Goal: Task Accomplishment & Management: Use online tool/utility

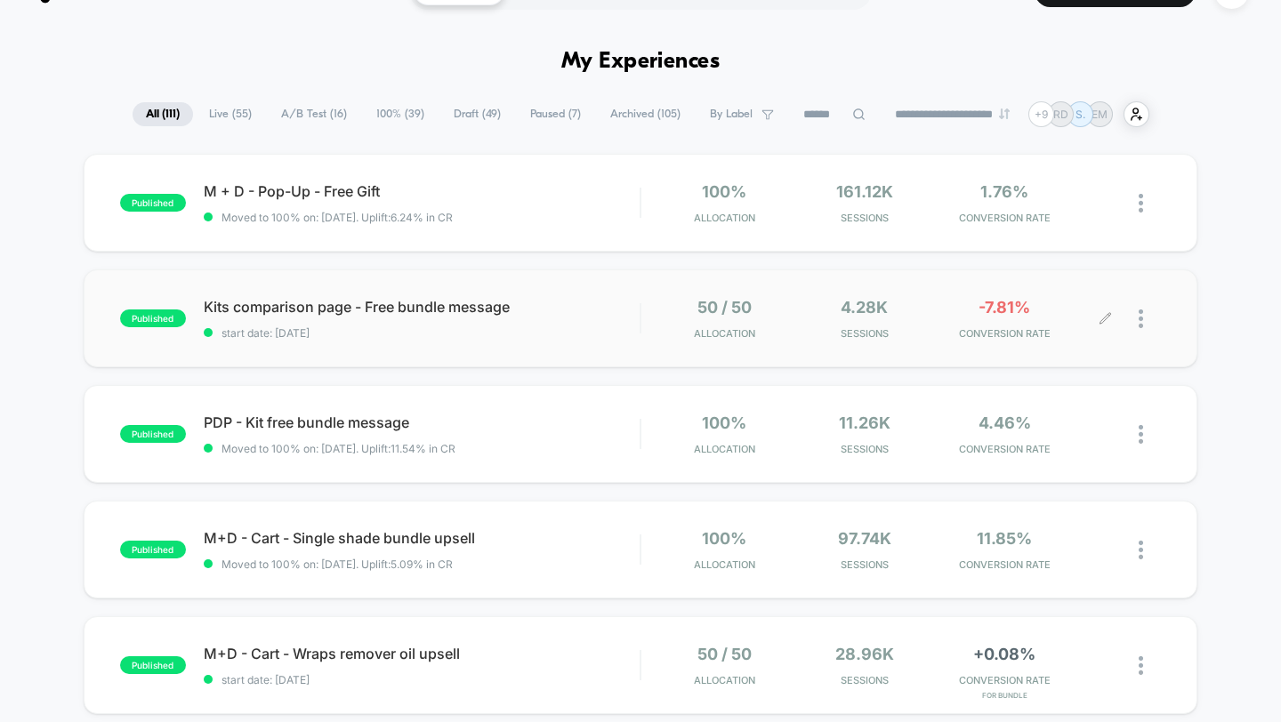
scroll to position [125, 0]
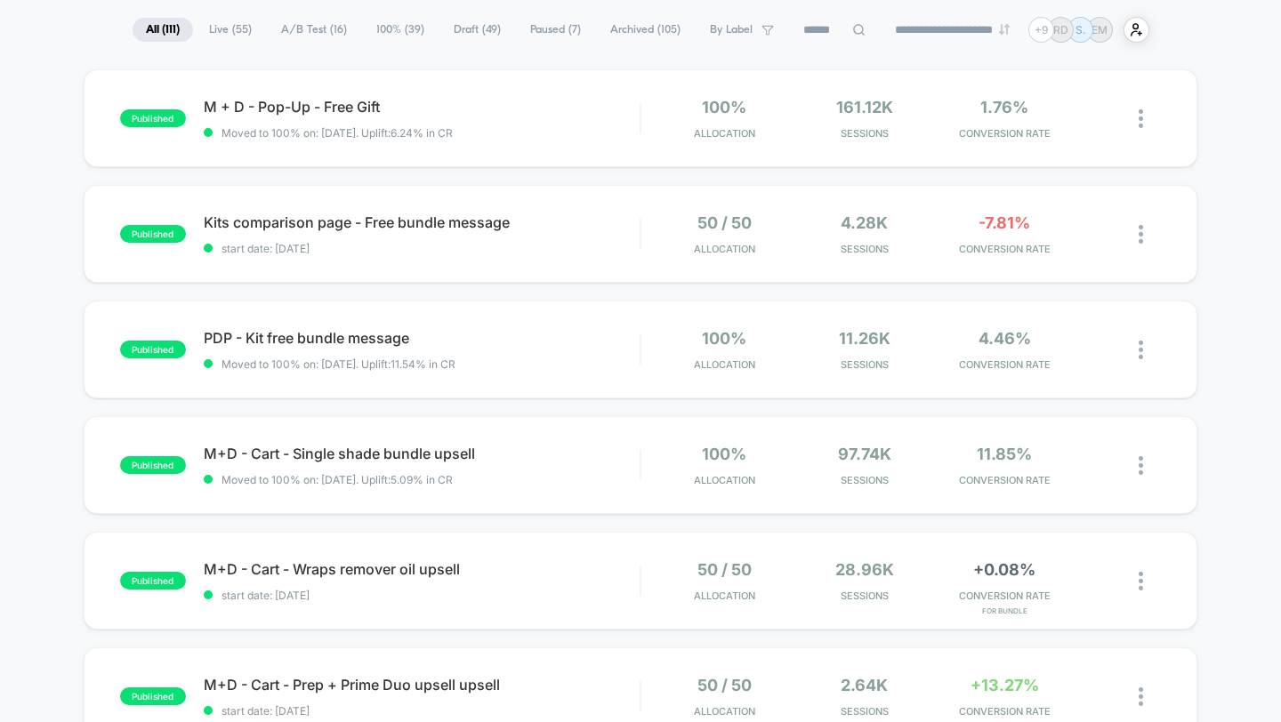
click at [305, 37] on span "A/B Test ( 16 )" at bounding box center [314, 30] width 92 height 24
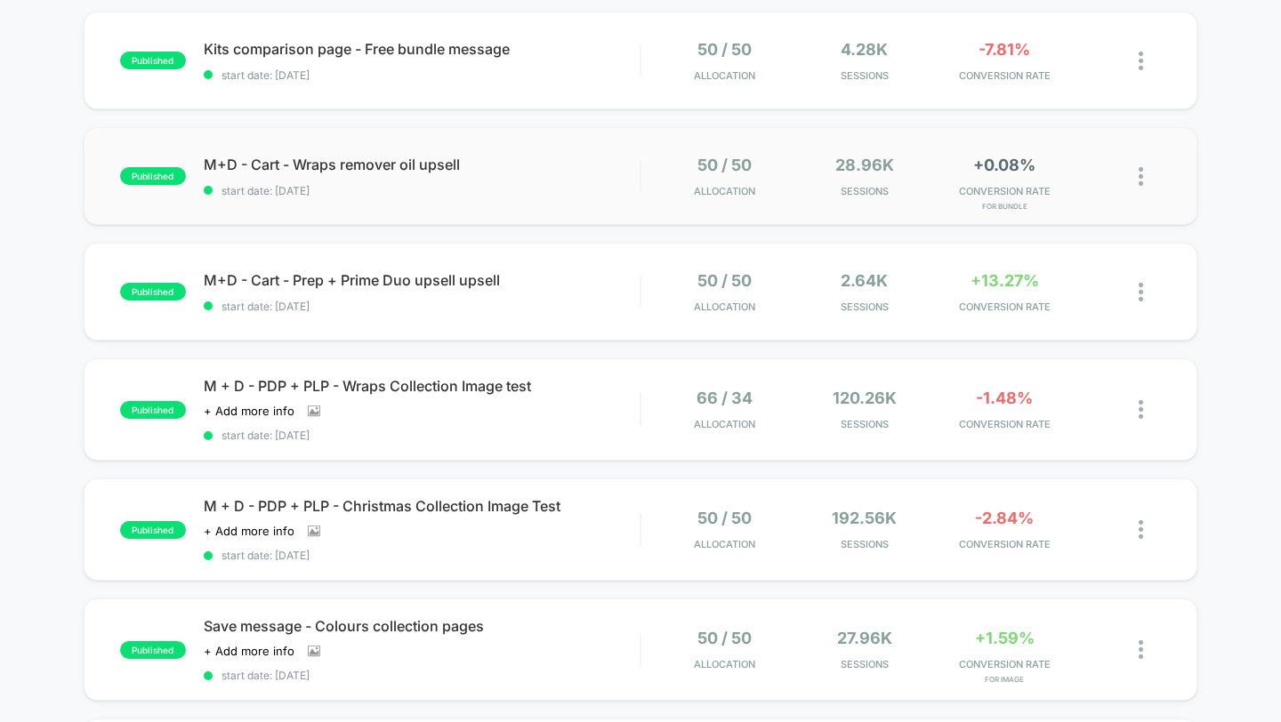
scroll to position [183, 0]
click at [1137, 285] on div at bounding box center [1133, 291] width 56 height 42
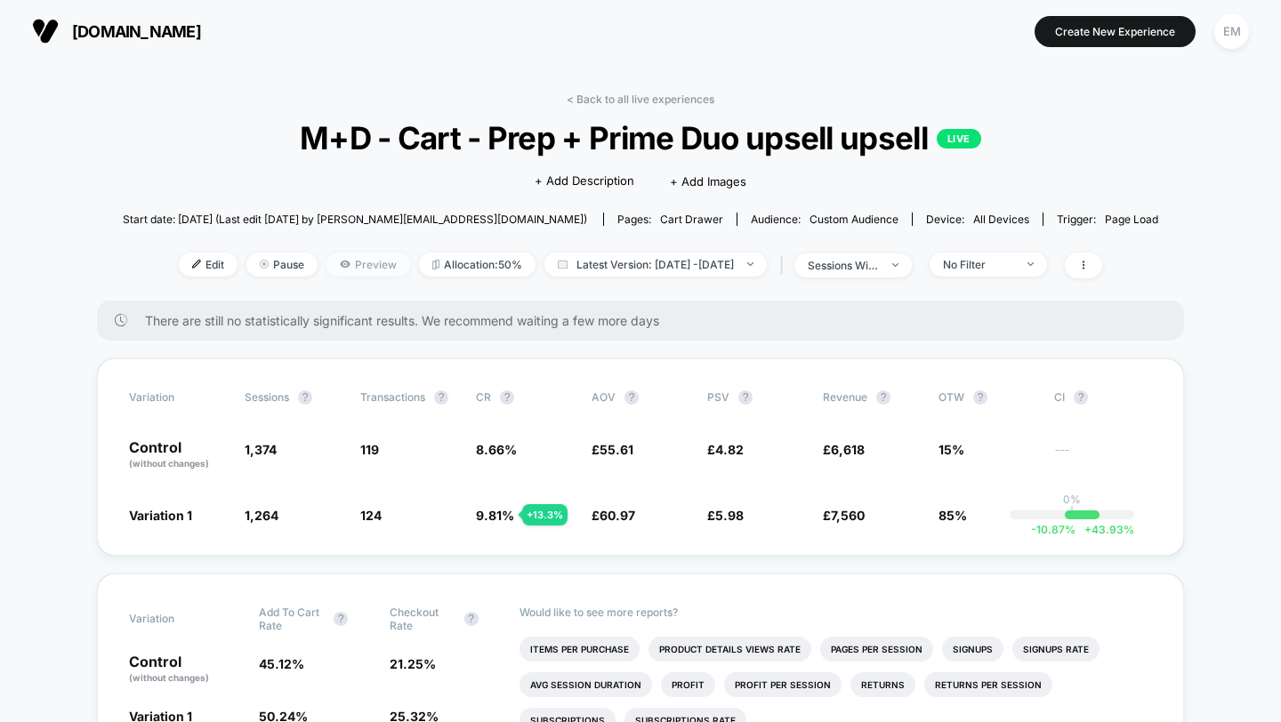
click at [368, 266] on span "Preview" at bounding box center [368, 265] width 84 height 24
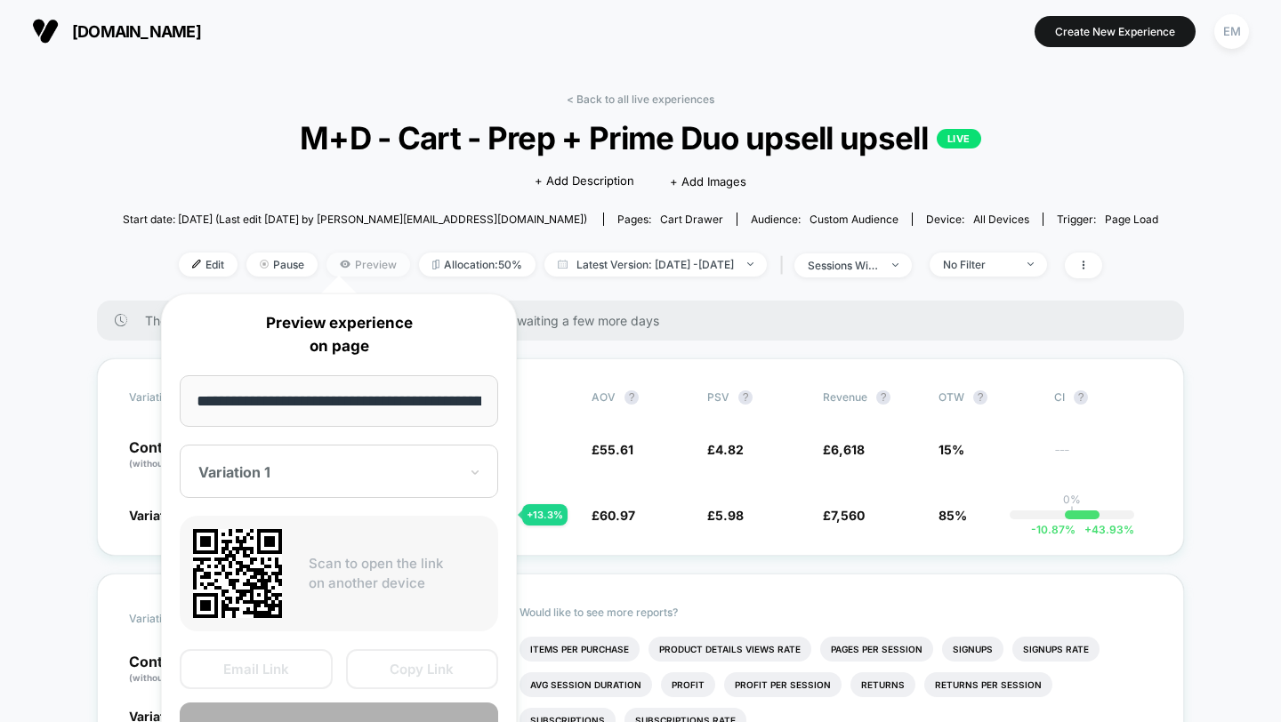
scroll to position [0, 40]
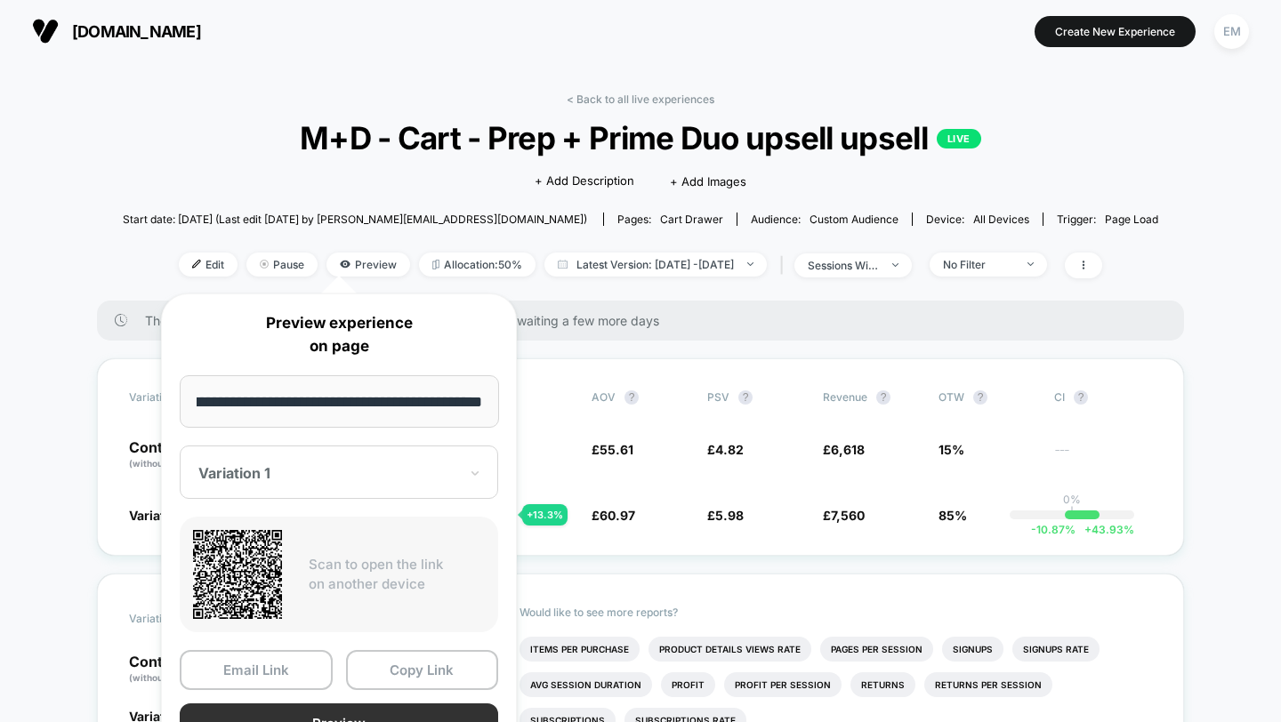
click at [403, 721] on button "Preview" at bounding box center [339, 723] width 318 height 40
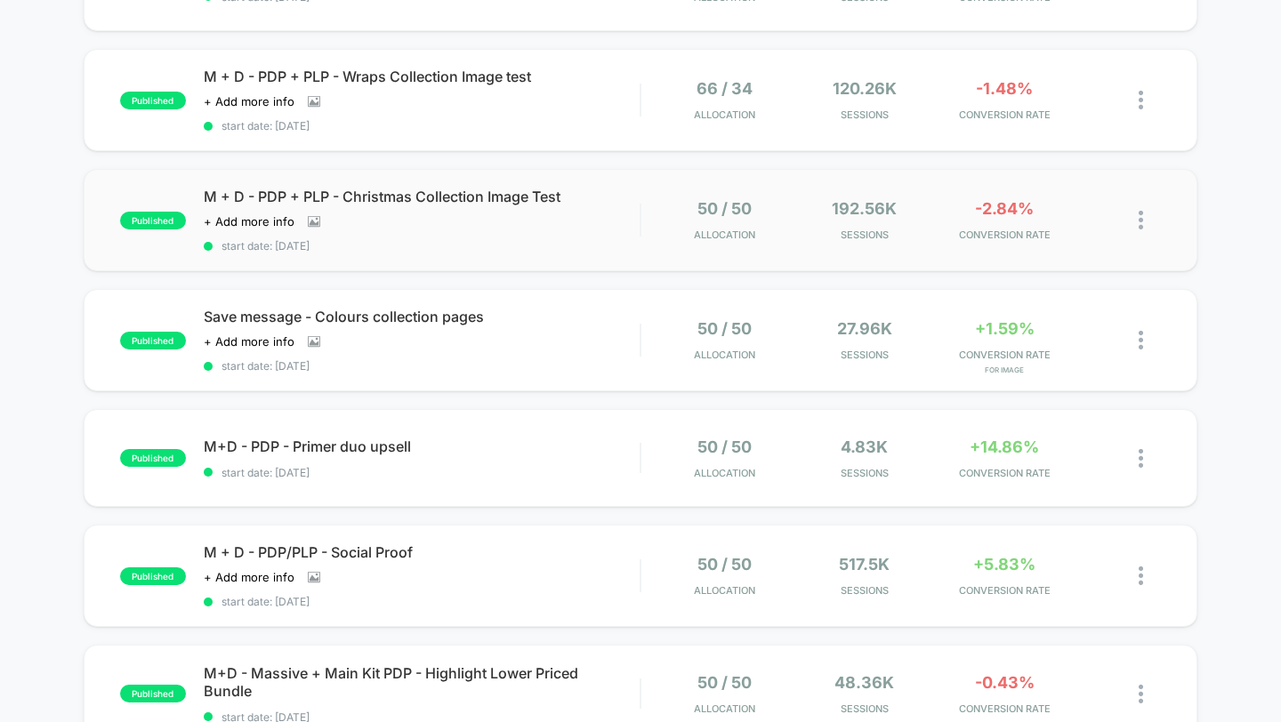
scroll to position [508, 0]
